Goal: Task Accomplishment & Management: Use online tool/utility

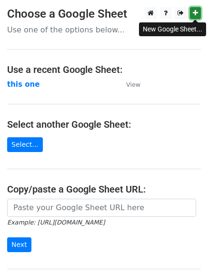
click at [195, 16] on icon at bounding box center [195, 13] width 5 height 7
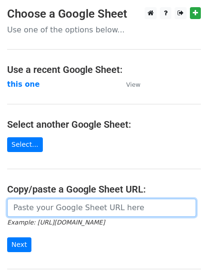
click at [77, 201] on input "url" at bounding box center [101, 208] width 189 height 18
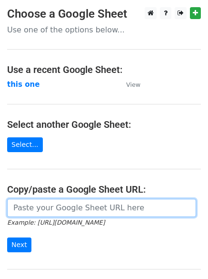
click at [50, 209] on input "url" at bounding box center [101, 208] width 189 height 18
paste input "[URL][DOMAIN_NAME]"
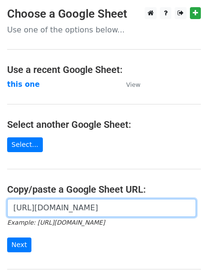
scroll to position [0, 206]
type input "[URL][DOMAIN_NAME]"
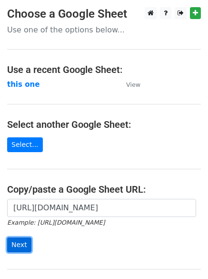
scroll to position [0, 0]
click at [18, 242] on input "Next" at bounding box center [19, 244] width 24 height 15
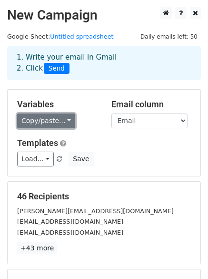
click at [63, 118] on link "Copy/paste..." at bounding box center [46, 120] width 58 height 15
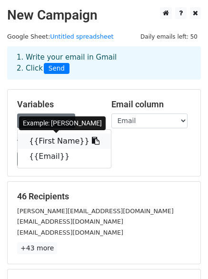
click at [61, 141] on link "{{First Name}}" at bounding box center [64, 140] width 93 height 15
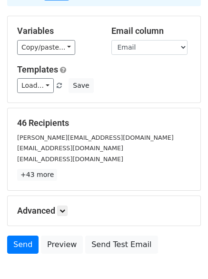
scroll to position [75, 0]
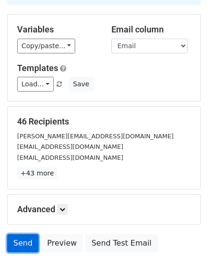
click at [27, 241] on link "Send" at bounding box center [22, 243] width 31 height 18
